Goal: Task Accomplishment & Management: Use online tool/utility

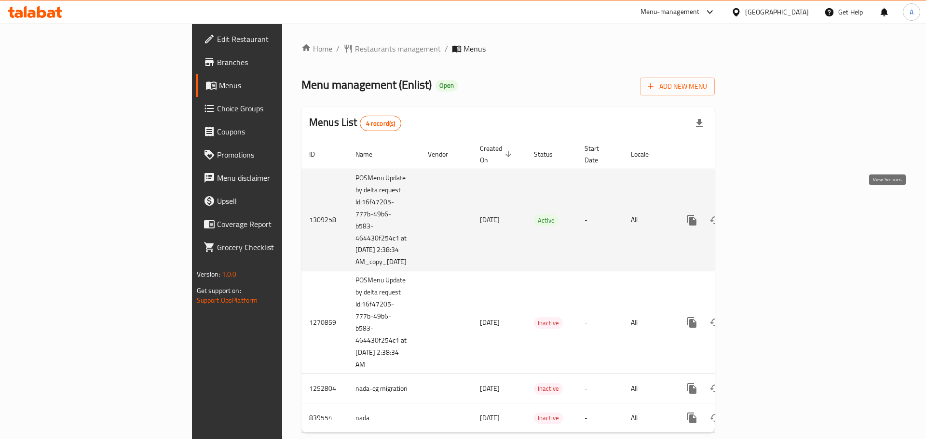
click at [767, 215] on icon "enhanced table" at bounding box center [762, 221] width 12 height 12
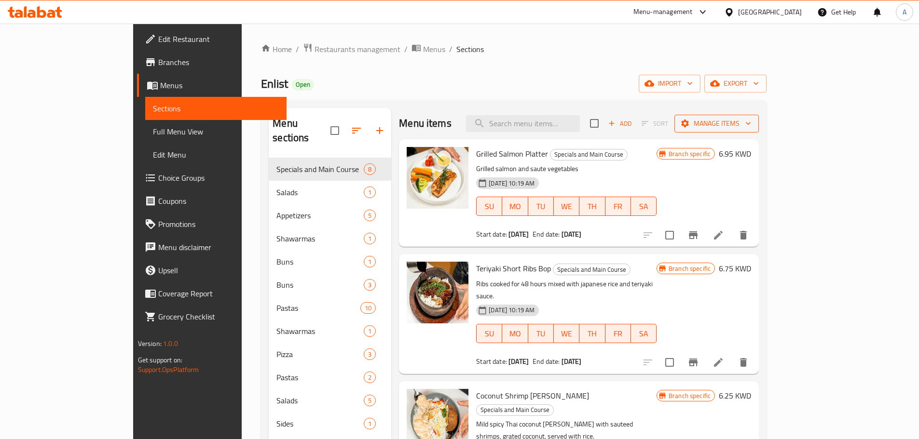
click at [751, 122] on span "Manage items" at bounding box center [716, 124] width 69 height 12
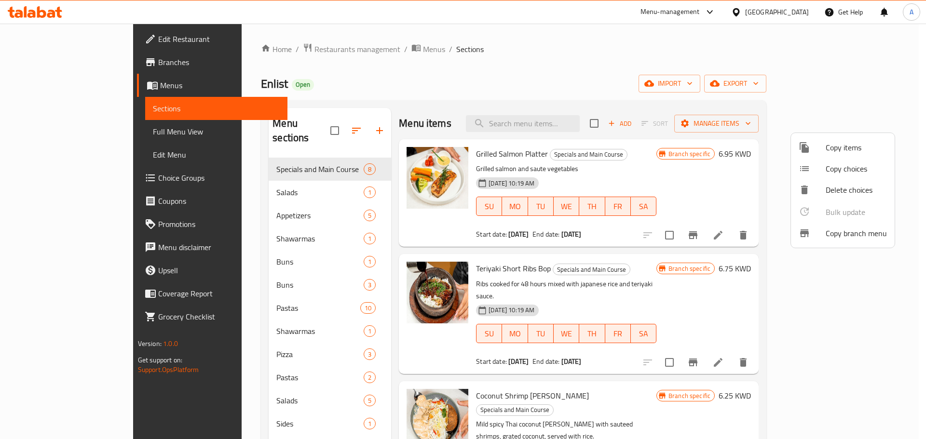
click at [842, 237] on span "Copy branch menu" at bounding box center [856, 234] width 61 height 12
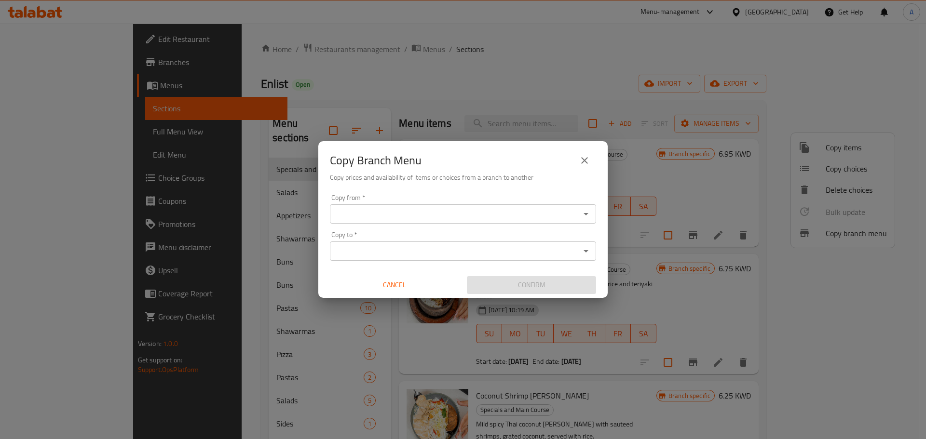
click at [444, 220] on input "Copy from   *" at bounding box center [455, 214] width 244 height 14
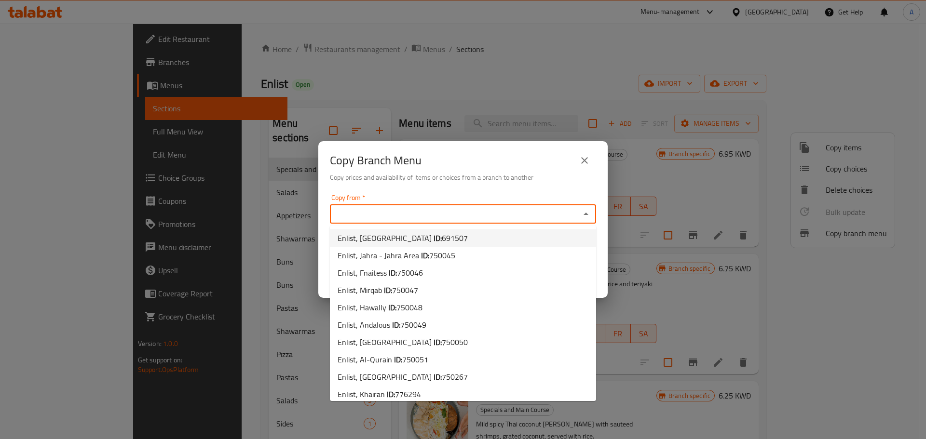
click at [442, 240] on span "691507" at bounding box center [455, 238] width 26 height 14
type input "Enlist, [GEOGRAPHIC_DATA]"
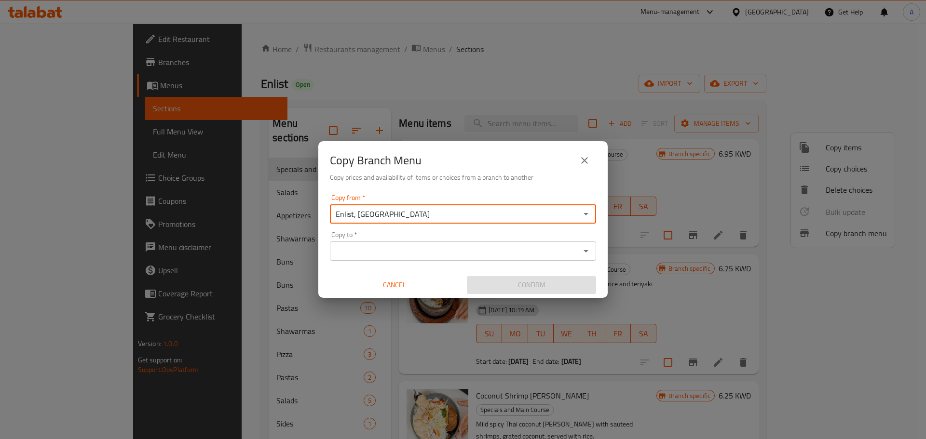
click at [435, 252] on input "Copy to   *" at bounding box center [455, 251] width 244 height 14
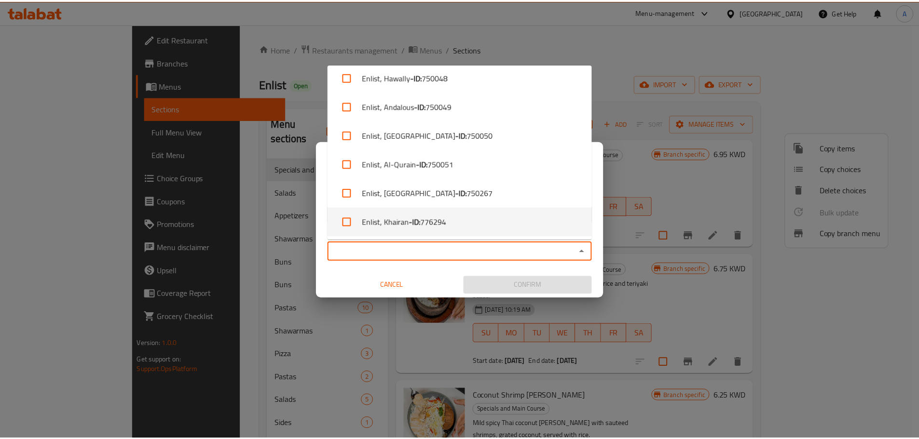
scroll to position [122, 0]
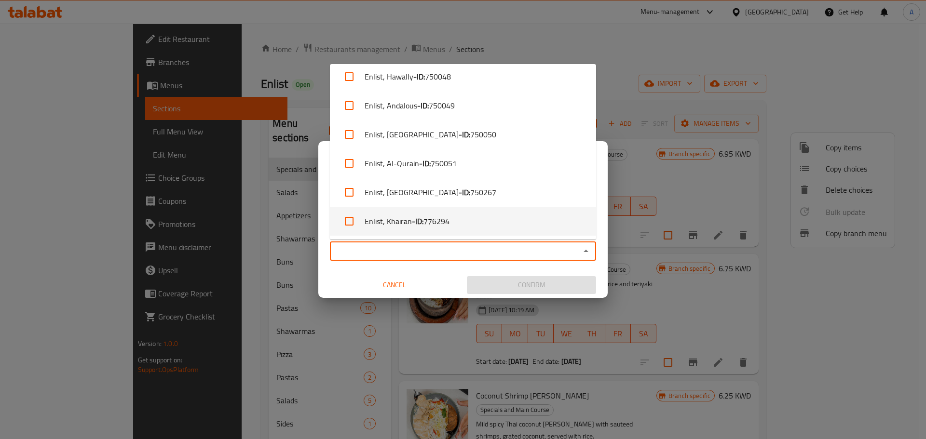
click at [432, 227] on span "776294" at bounding box center [436, 222] width 26 height 12
checkbox input "true"
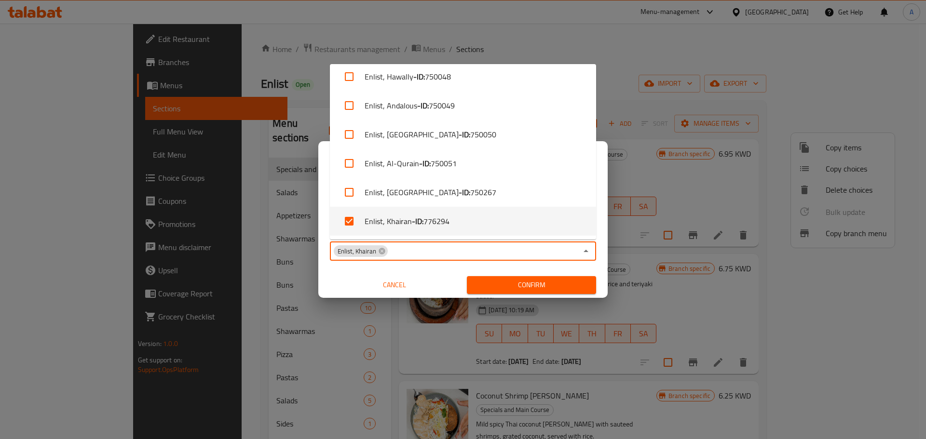
click at [533, 289] on span "Confirm" at bounding box center [531, 285] width 114 height 12
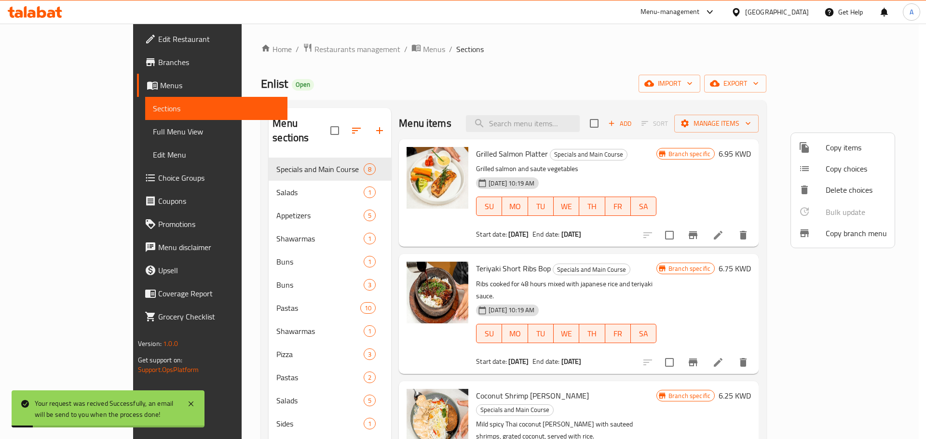
click at [75, 62] on div at bounding box center [463, 219] width 926 height 439
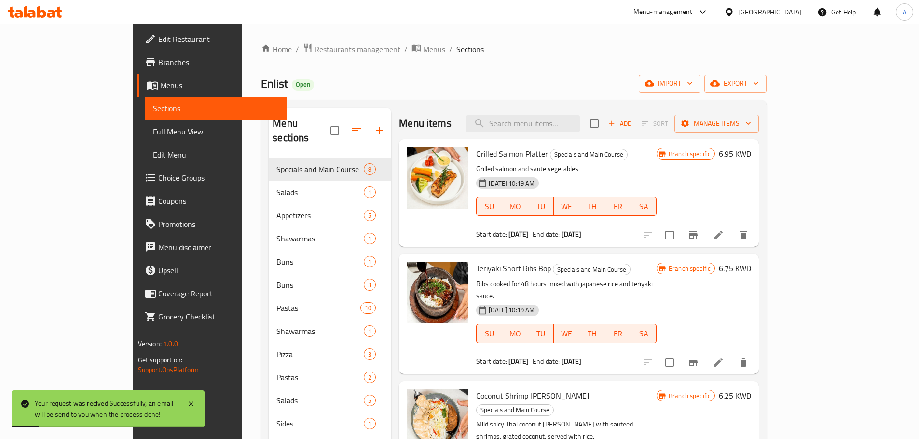
click at [158, 62] on span "Branches" at bounding box center [218, 62] width 121 height 12
